Goal: Navigation & Orientation: Find specific page/section

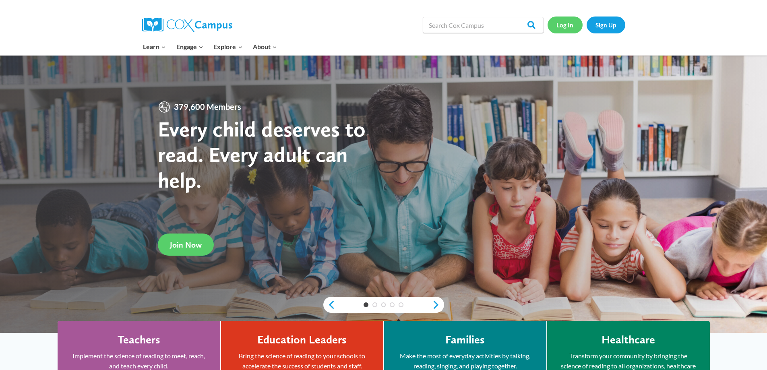
click at [569, 29] on link "Log In" at bounding box center [565, 25] width 35 height 17
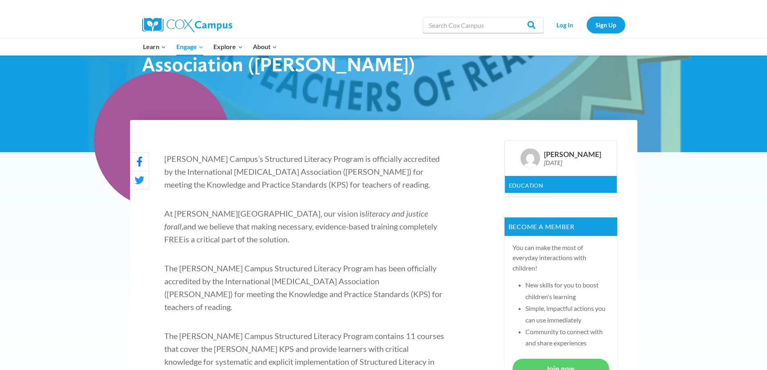
scroll to position [201, 0]
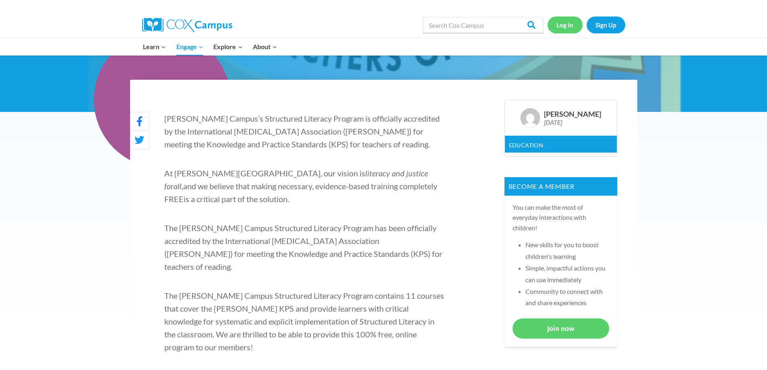
click at [559, 23] on link "Log In" at bounding box center [565, 25] width 35 height 17
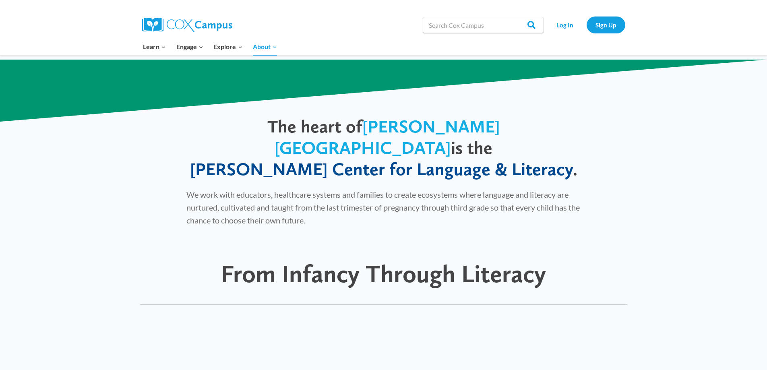
scroll to position [403, 0]
